Goal: Task Accomplishment & Management: Complete application form

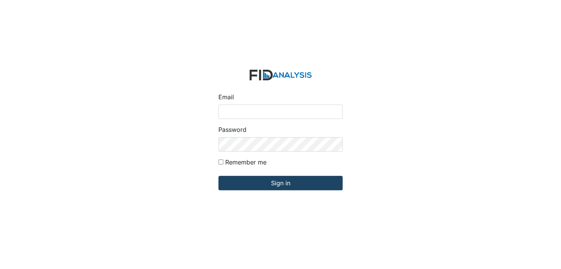
type input "[EMAIL_ADDRESS][DOMAIN_NAME]"
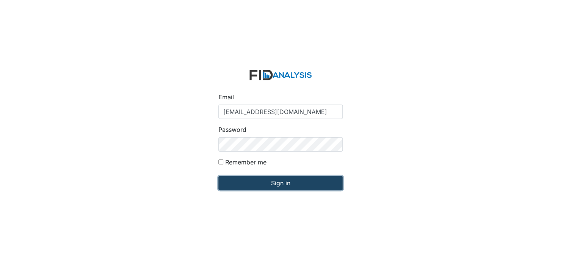
click at [280, 184] on input "Sign in" at bounding box center [280, 183] width 124 height 14
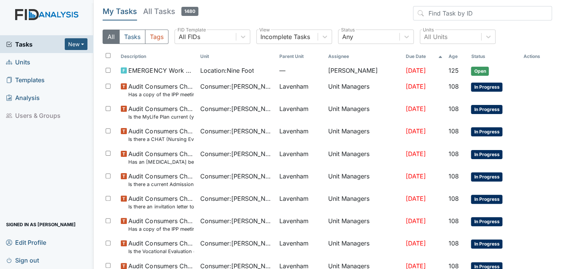
click at [20, 61] on span "Units" at bounding box center [18, 62] width 24 height 12
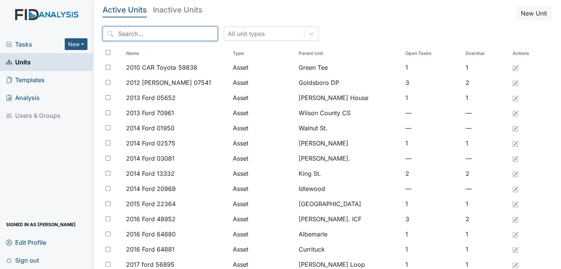
click at [168, 31] on input "search" at bounding box center [160, 33] width 115 height 14
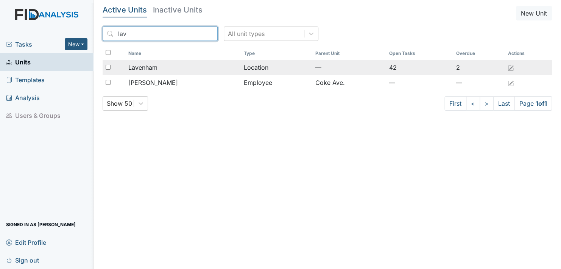
type input "lav"
click at [154, 64] on span "Lavenham" at bounding box center [142, 67] width 29 height 9
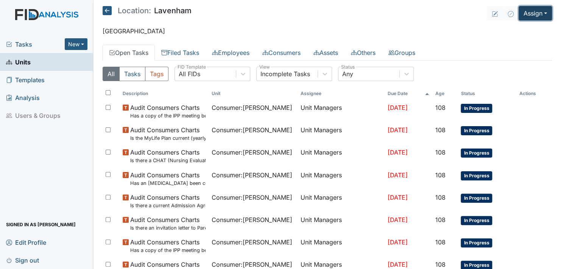
click at [540, 11] on button "Assign" at bounding box center [534, 13] width 33 height 14
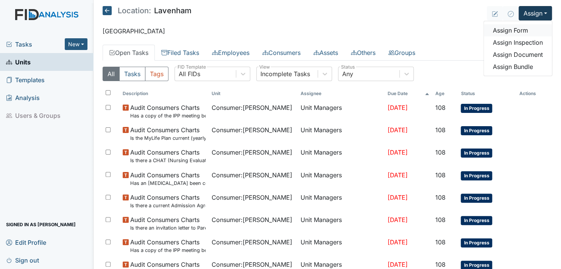
click at [512, 31] on link "Assign Form" at bounding box center [518, 30] width 68 height 12
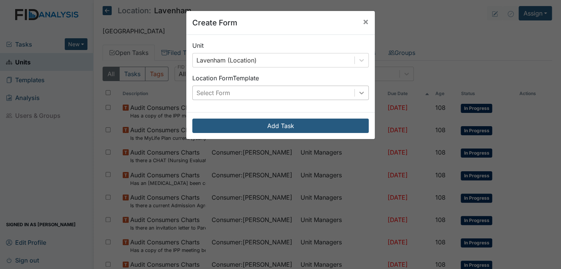
click at [358, 91] on icon at bounding box center [362, 93] width 8 height 8
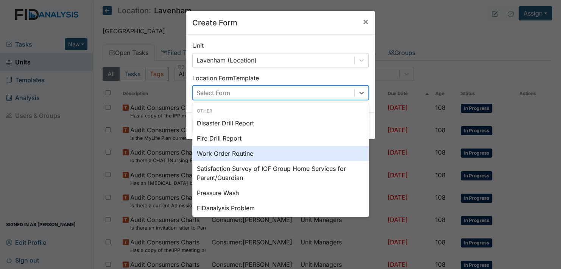
click at [217, 152] on div "Work Order Routine" at bounding box center [280, 153] width 176 height 15
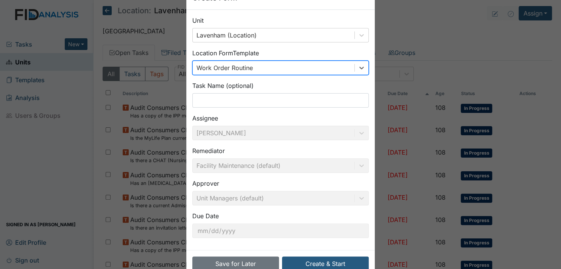
scroll to position [38, 0]
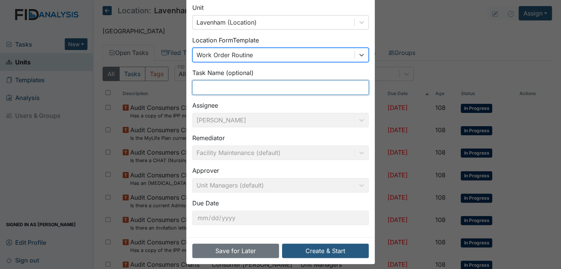
click at [206, 89] on input "text" at bounding box center [280, 87] width 176 height 14
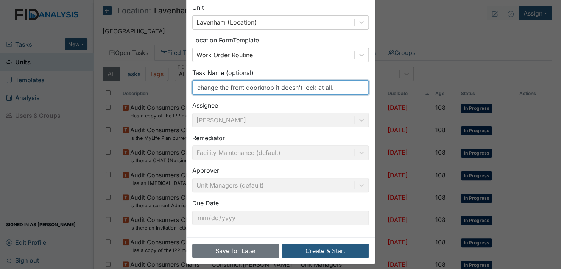
scroll to position [43, 0]
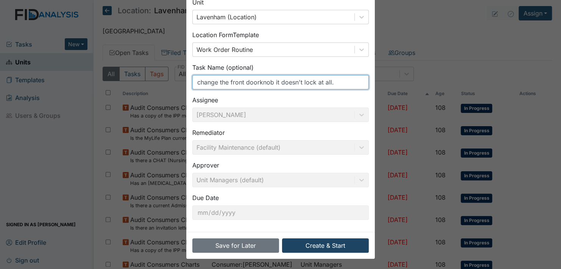
type input "change the front doorknob it doesn't lock at all."
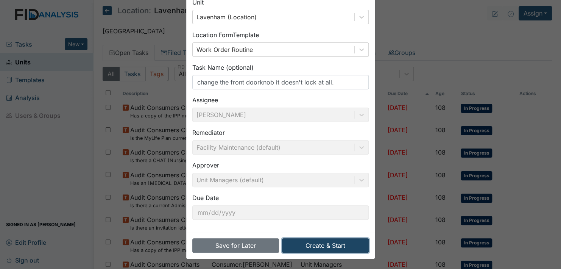
click at [318, 245] on button "Create & Start" at bounding box center [325, 245] width 87 height 14
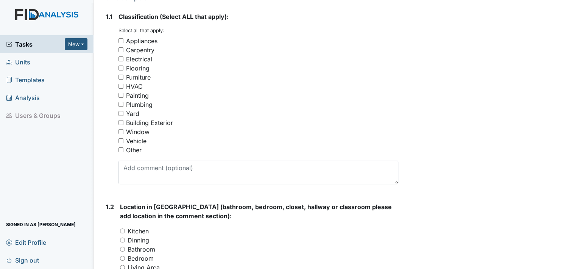
scroll to position [151, 0]
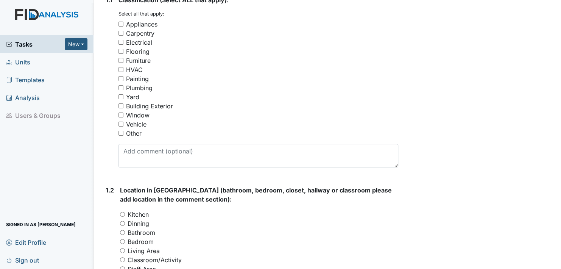
click at [122, 133] on input "Other" at bounding box center [120, 133] width 5 height 5
checkbox input "true"
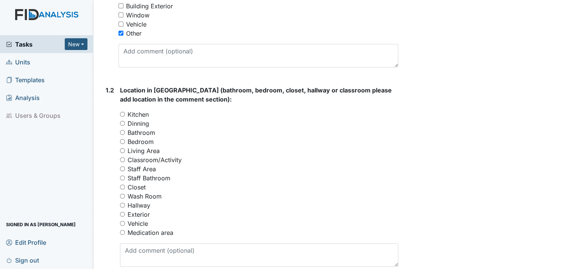
scroll to position [265, 0]
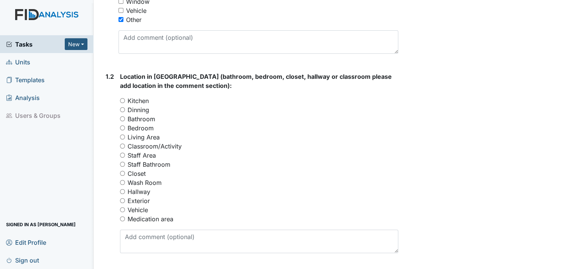
click at [122, 136] on input "Living Area" at bounding box center [122, 136] width 5 height 5
radio input "true"
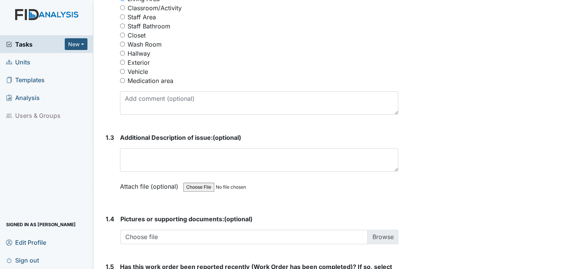
scroll to position [416, 0]
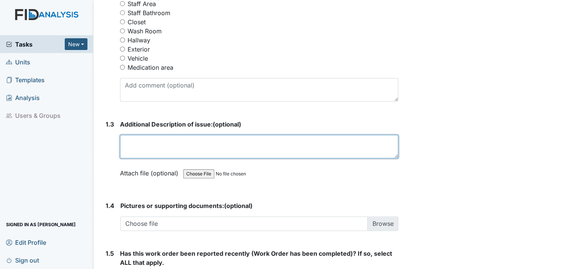
click at [127, 146] on textarea at bounding box center [259, 146] width 278 height 23
click at [158, 150] on textarea "The doorknob you have on room # 3 should go to the front door and the doorknob …" at bounding box center [259, 146] width 278 height 23
click at [388, 143] on textarea "The doorknob you have on room # 3 should go to the front door and the doorknob …" at bounding box center [259, 146] width 278 height 23
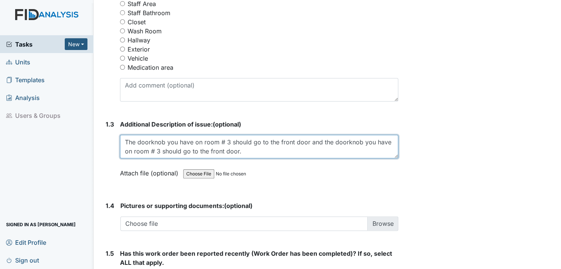
click at [241, 151] on textarea "The doorknob you have on room # 3 should go to the front door and the doorknob …" at bounding box center [259, 146] width 278 height 23
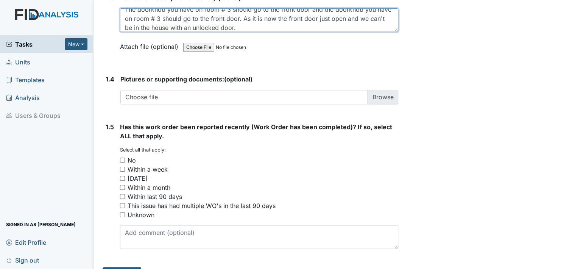
scroll to position [560, 0]
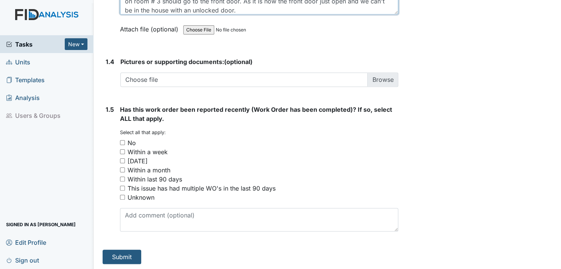
type textarea "The doorknob you have on room # 3 should go to the front door and the doorknob …"
click at [121, 142] on input "No" at bounding box center [122, 142] width 5 height 5
checkbox input "true"
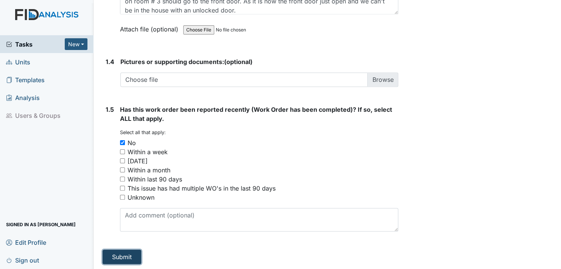
click at [118, 255] on button "Submit" at bounding box center [122, 256] width 39 height 14
